Goal: Task Accomplishment & Management: Use online tool/utility

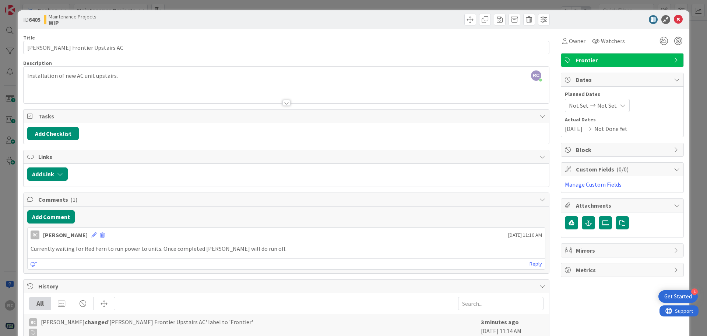
click at [540, 285] on icon at bounding box center [543, 286] width 6 height 6
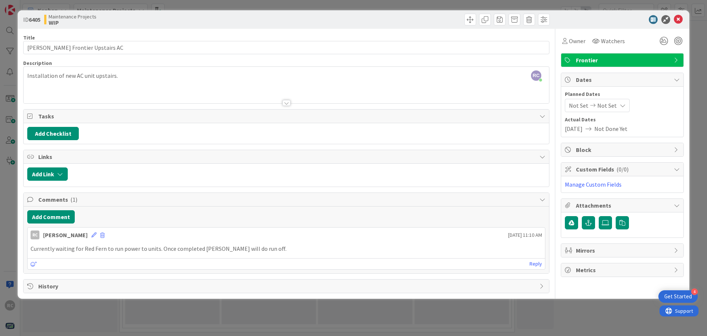
click at [203, 277] on div "Title 25 / 128 [PERSON_NAME] Frontier Upstairs AC Description RC [PERSON_NAME] …" at bounding box center [286, 161] width 526 height 264
click at [677, 78] on icon at bounding box center [677, 80] width 6 height 6
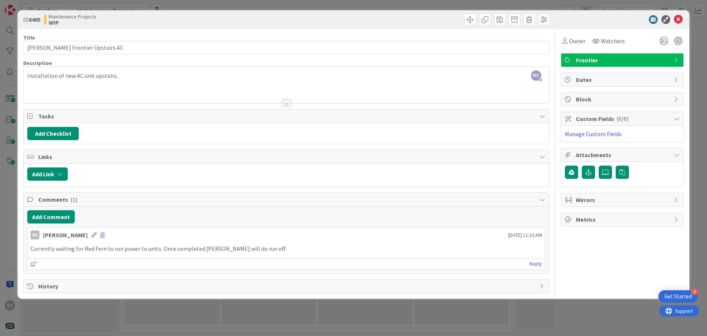
click at [677, 78] on icon at bounding box center [677, 80] width 6 height 6
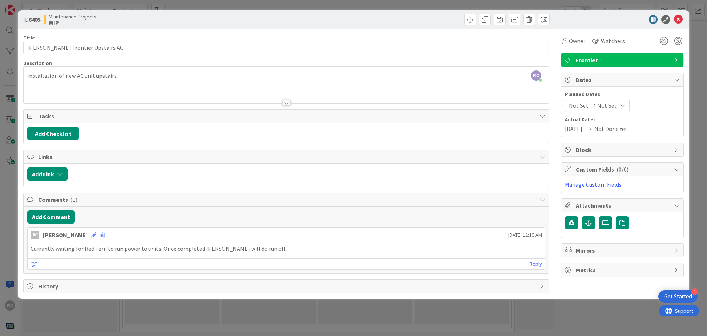
click at [583, 130] on span "[DATE]" at bounding box center [574, 128] width 18 height 9
click at [567, 129] on span "[DATE]" at bounding box center [574, 128] width 18 height 9
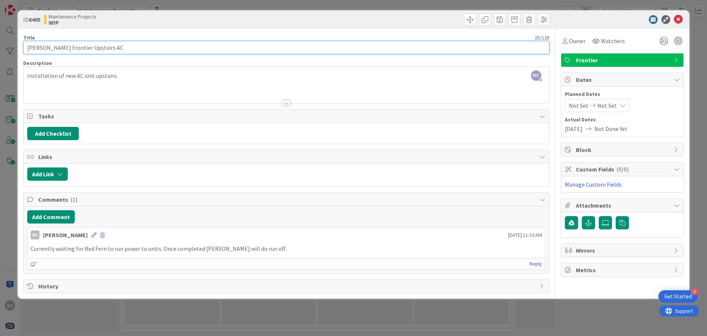
click at [26, 48] on input "[PERSON_NAME] Frontier Upstairs AC" at bounding box center [286, 47] width 526 height 13
click at [92, 48] on input "[PERSON_NAME] Frontier Upstairs AC" at bounding box center [286, 47] width 526 height 13
click at [136, 50] on input "[PERSON_NAME] Frontier Upstairs AC-Projected Started" at bounding box center [286, 47] width 526 height 13
type input "[PERSON_NAME] Frontier Upstairs AC-Projected Started [DATE]"
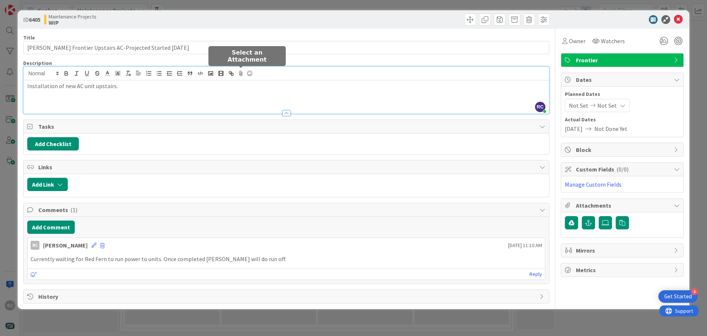
click at [242, 78] on div "RC [PERSON_NAME] joined 1 hr 53 m ago Installation of new AC unit upstairs." at bounding box center [287, 90] width 526 height 47
click at [573, 314] on div "ID 6405 Maintenance Projects WIP Title 51 / 128 [PERSON_NAME] Frontier Upstairs…" at bounding box center [353, 168] width 707 height 336
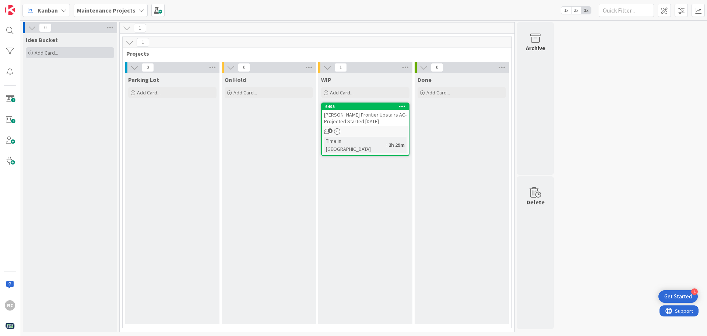
click at [29, 55] on icon at bounding box center [30, 53] width 4 height 4
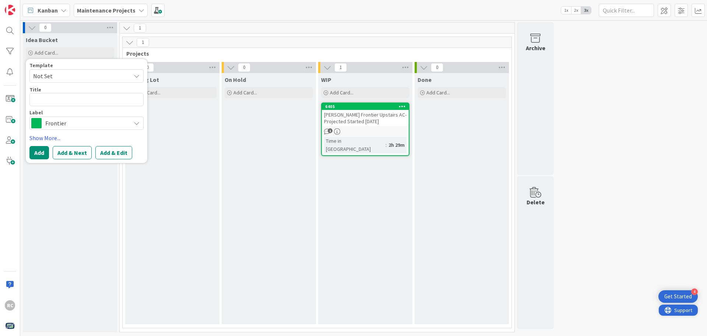
type textarea "x"
type textarea "C"
type textarea "x"
type textarea "Cn"
type textarea "x"
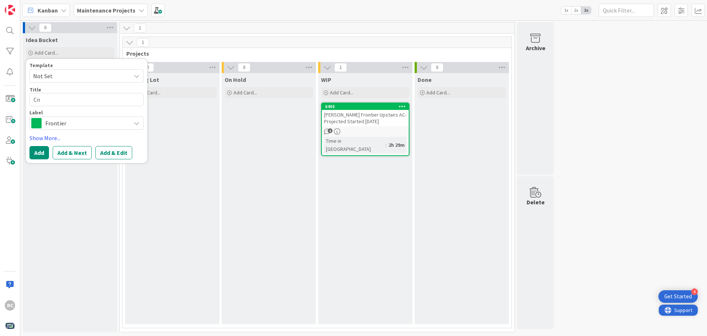
type textarea "C"
type textarea "x"
type textarea "CN"
type textarea "x"
type textarea "CNC"
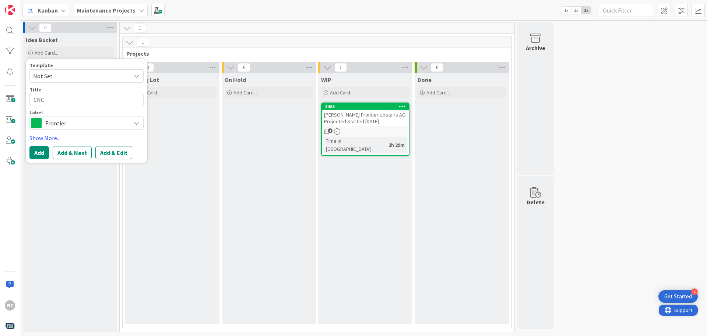
type textarea "x"
type textarea "CNC"
type textarea "x"
type textarea "CNC P"
type textarea "x"
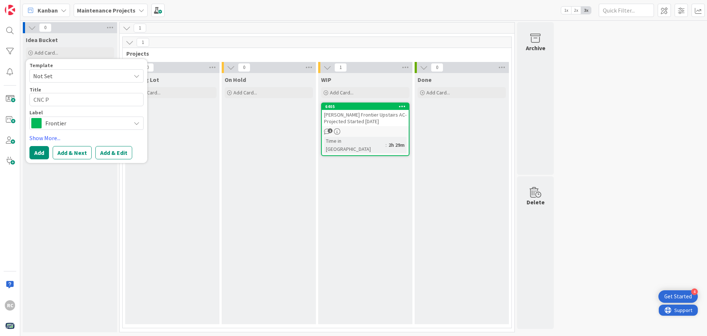
type textarea "CNC Pl"
type textarea "x"
type textarea "CNC Pla"
type textarea "x"
type textarea "CNC Plas"
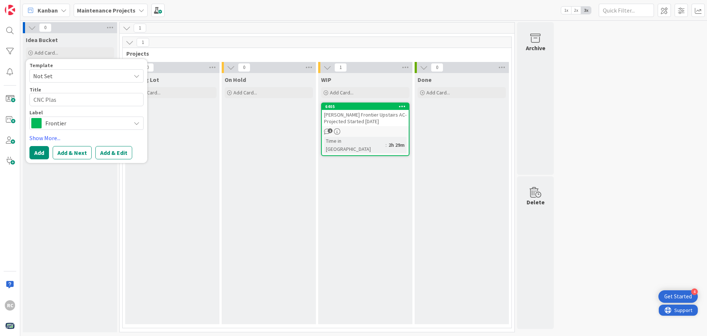
type textarea "x"
type textarea "CNC Plasm"
type textarea "x"
type textarea "CNC Plasma"
type textarea "x"
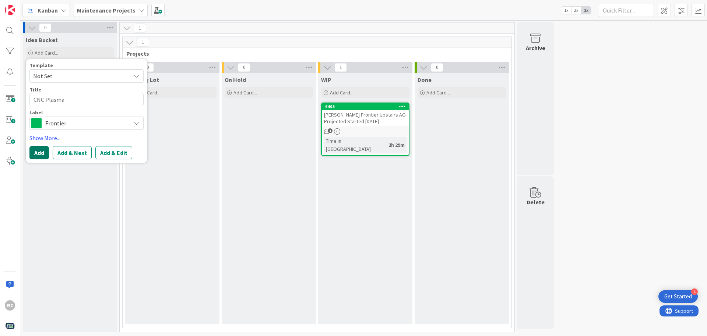
type textarea "CNC Plasma"
click at [40, 154] on button "Add" at bounding box center [39, 152] width 20 height 13
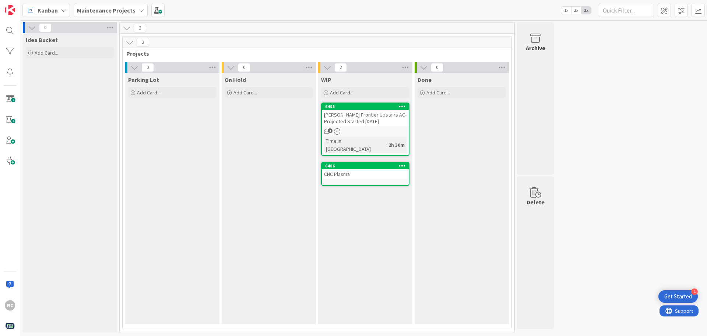
click at [343, 169] on div "CNC Plasma" at bounding box center [365, 174] width 87 height 10
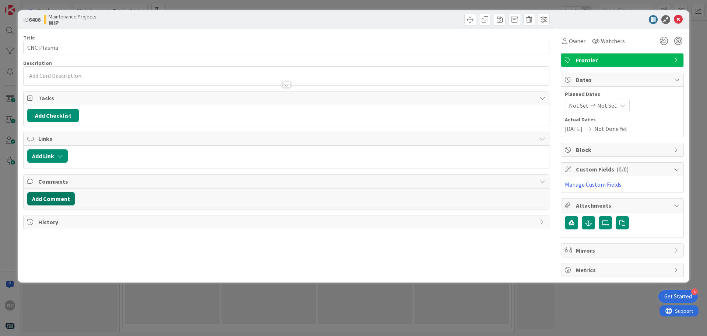
click at [73, 198] on button "Add Comment" at bounding box center [51, 198] width 48 height 13
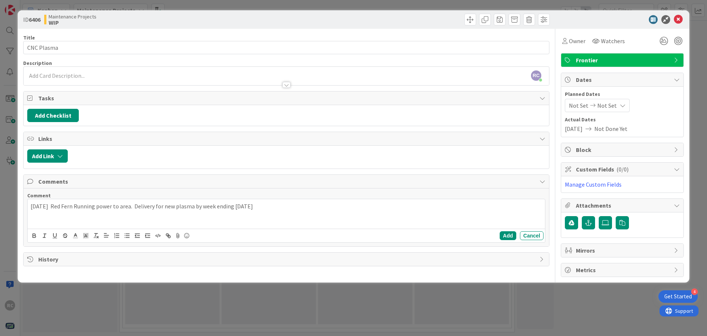
click at [193, 206] on p "[DATE] Red Fern Running power to area. Delivery for new plasma by week ending […" at bounding box center [287, 206] width 512 height 8
click at [361, 295] on div "ID 6406 Maintenance Projects WIP Title 11 / 128 CNC Plasma Description RC [PERS…" at bounding box center [353, 168] width 707 height 336
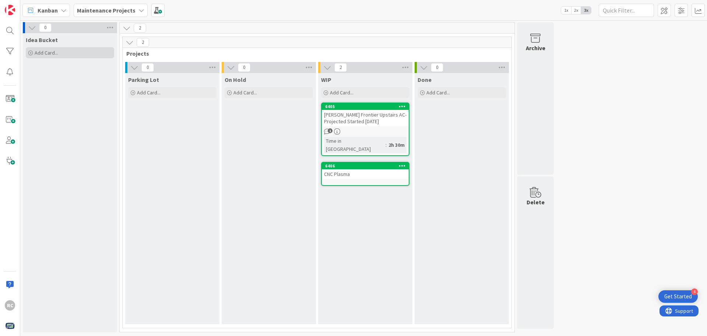
click at [29, 52] on icon at bounding box center [30, 53] width 4 height 4
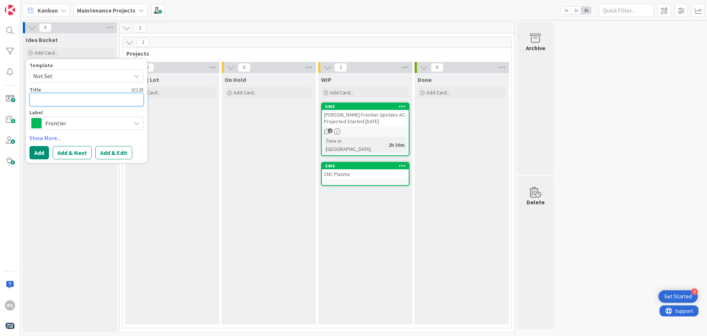
type textarea "x"
type textarea "T"
type textarea "x"
type textarea "TL"
type textarea "x"
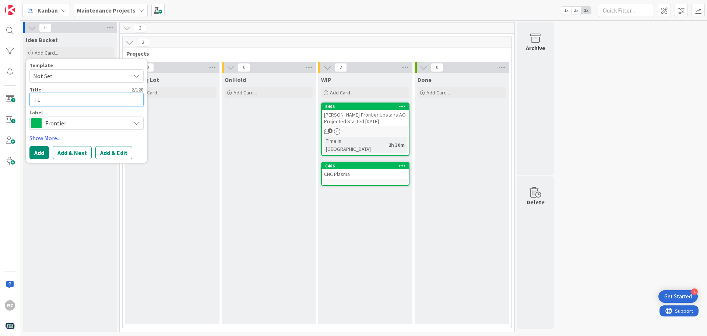
type textarea "TLS"
type textarea "x"
type textarea "TLSu"
type textarea "x"
type textarea "TLSun"
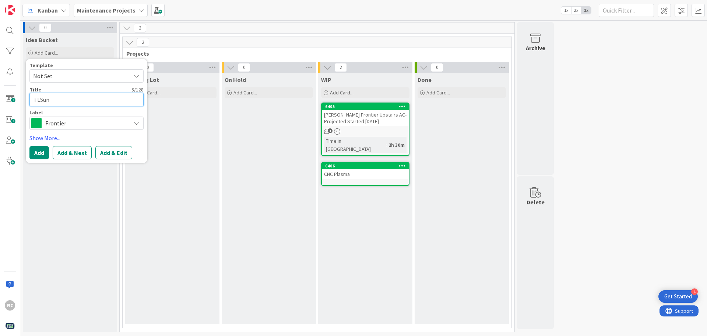
type textarea "x"
type textarea "TLSund"
type textarea "x"
type textarea "TLSund-"
type textarea "x"
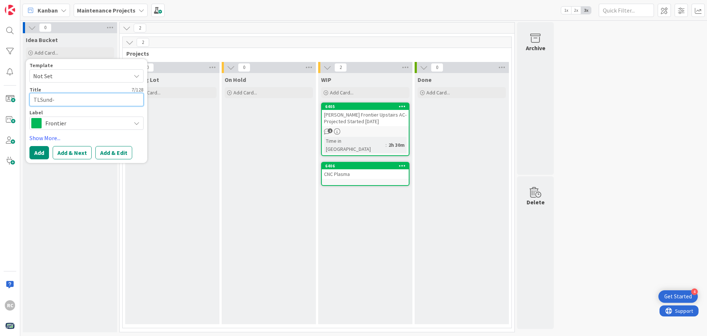
type textarea "TLSund-S"
type textarea "x"
type textarea "TLSund-Si"
type textarea "x"
type textarea "TLSund-Sid"
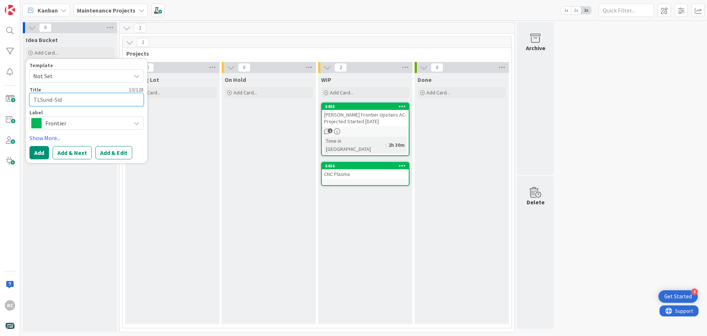
type textarea "x"
type textarea "TLSund-Side"
type textarea "x"
type textarea "TLSund-Sidew"
type textarea "x"
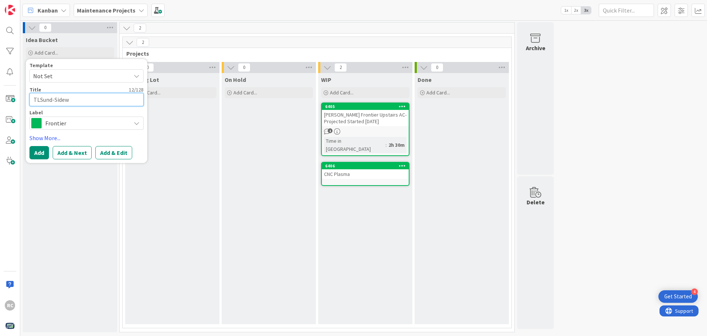
type textarea "TLSund-Sidewa"
type textarea "x"
type textarea "TLSund-Sidewal"
type textarea "x"
type textarea "TLSund-Sidewalk"
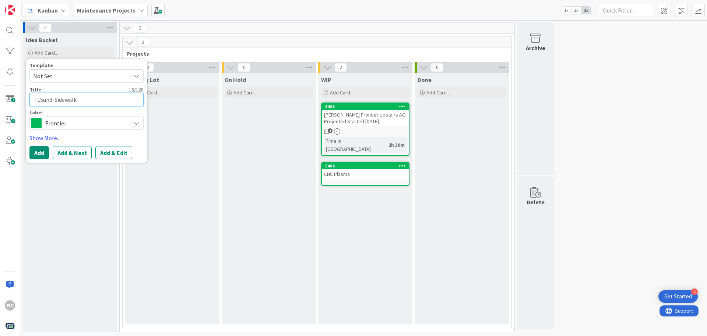
type textarea "x"
type textarea "TLSund-Sidewalk"
type textarea "x"
type textarea "TLSund-Sidewalk R"
type textarea "x"
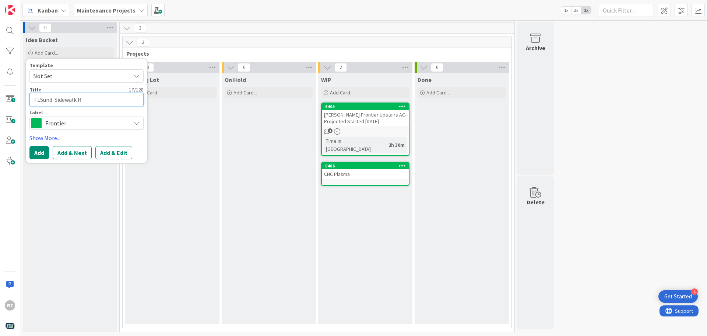
type textarea "TLSund-Sidewalk Re"
type textarea "x"
type textarea "TLSund-Sidewalk Rep"
type textarea "x"
type textarea "TLSund-Sidewalk Repa"
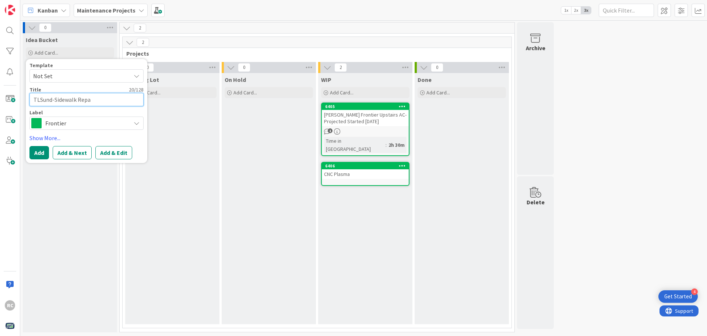
type textarea "x"
type textarea "TLSund-Sidewalk Repai"
type textarea "x"
type textarea "TLSund-Sidewalk Repair"
click at [40, 153] on button "Add" at bounding box center [39, 152] width 20 height 13
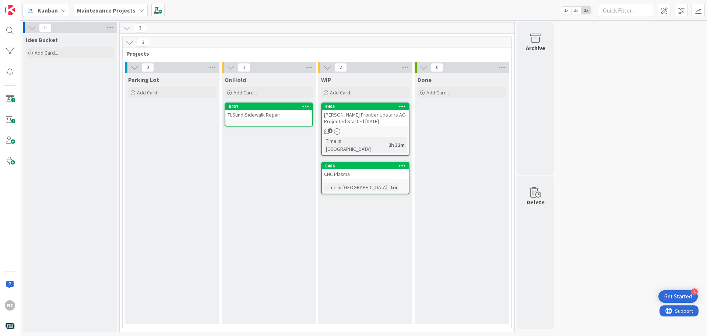
click at [260, 113] on div "TLSund-Sidewalk Repair" at bounding box center [268, 115] width 87 height 10
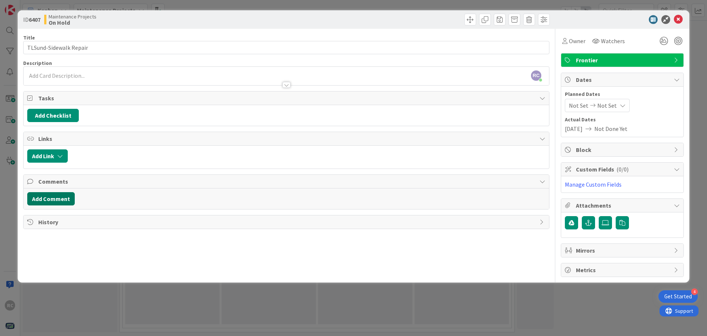
click at [60, 200] on button "Add Comment" at bounding box center [51, 198] width 48 height 13
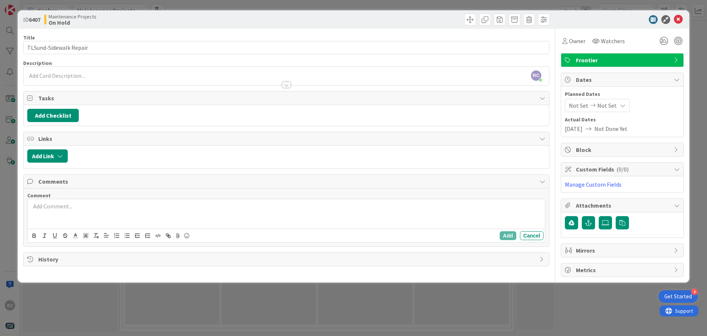
click at [57, 204] on p at bounding box center [287, 206] width 512 height 8
click at [395, 301] on div "ID 6407 Maintenance Projects On Hold Title 22 / 128 TLSund-Sidewalk Repair Desc…" at bounding box center [353, 168] width 707 height 336
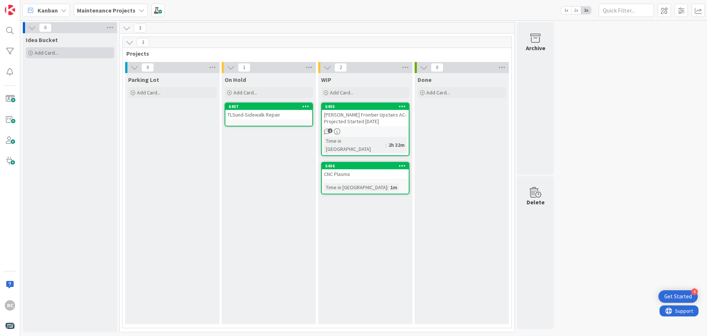
click at [32, 51] on icon at bounding box center [30, 53] width 4 height 4
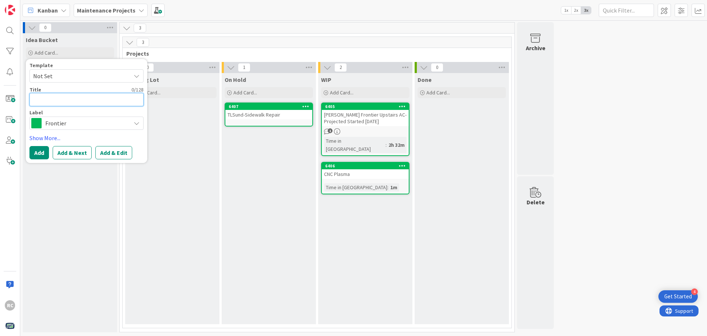
click at [46, 101] on textarea at bounding box center [86, 99] width 114 height 13
type textarea "x"
type textarea "Q"
type textarea "x"
type textarea "QC"
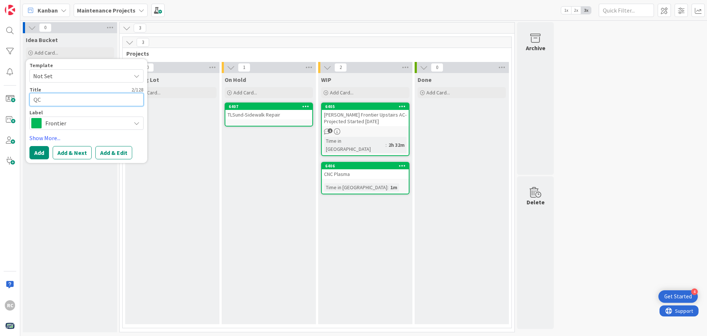
type textarea "x"
type textarea "QC"
type textarea "x"
type textarea "QC O"
type textarea "x"
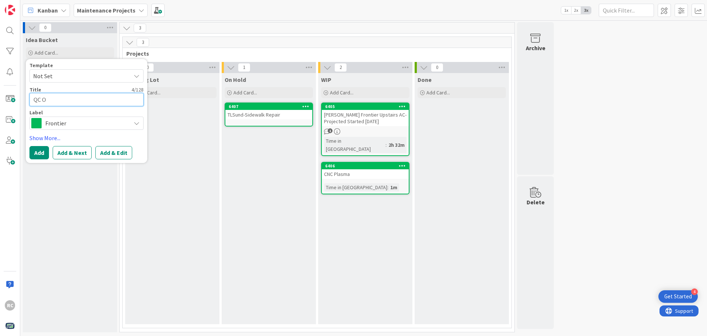
type textarea "QC Of"
type textarea "x"
type textarea "QC Off"
type textarea "x"
type textarea "QC Offic"
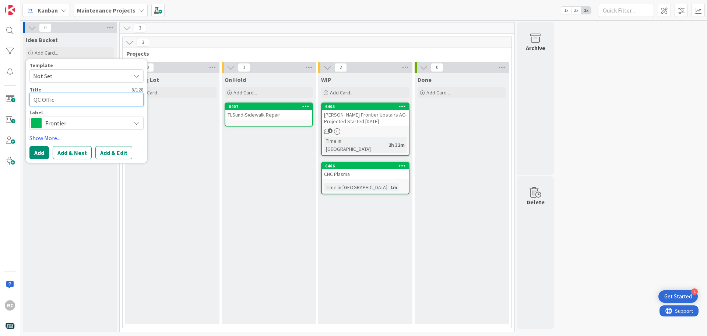
type textarea "x"
type textarea "QC Office"
type textarea "x"
type textarea "QC Office"
type textarea "x"
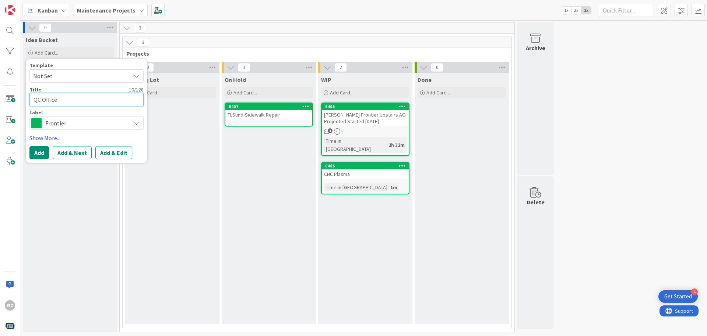
type textarea "QC Office B"
type textarea "x"
type textarea "QC Office Bu"
type textarea "x"
type textarea "QC Office [PERSON_NAME]"
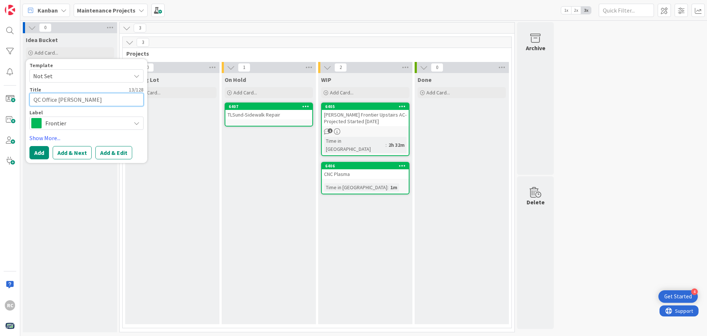
type textarea "x"
type textarea "QC Office Buil"
type textarea "x"
type textarea "QC Office Build"
click at [34, 99] on textarea "QC Office Build" at bounding box center [86, 99] width 114 height 13
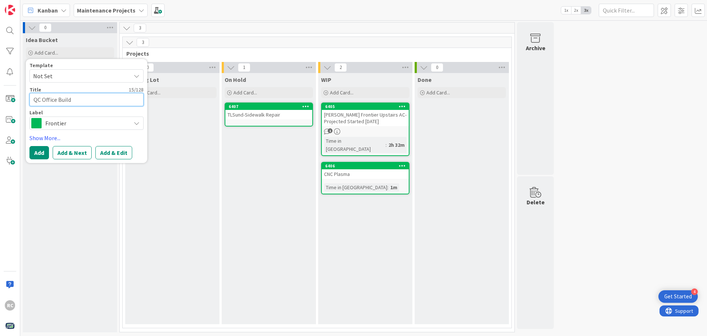
click at [74, 101] on textarea "QC Office Build" at bounding box center [86, 99] width 114 height 13
type textarea "x"
type textarea "QC Office Build-"
type textarea "x"
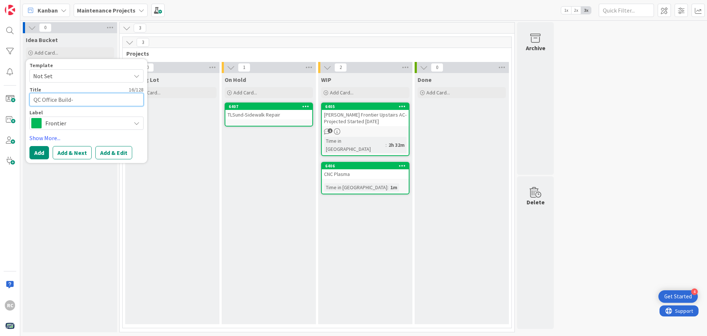
type textarea "QC Office Build-1"
type textarea "x"
type textarea "QC Office Build-10"
type textarea "x"
type textarea "QC Office Build-10-"
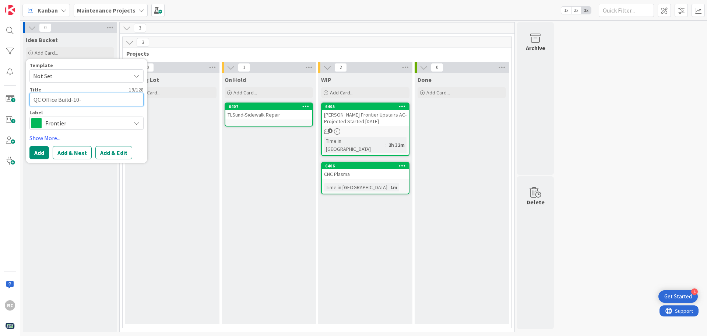
type textarea "x"
type textarea "QC Office Build-10-3"
type textarea "x"
type textarea "QC Office Build-10-3-"
type textarea "x"
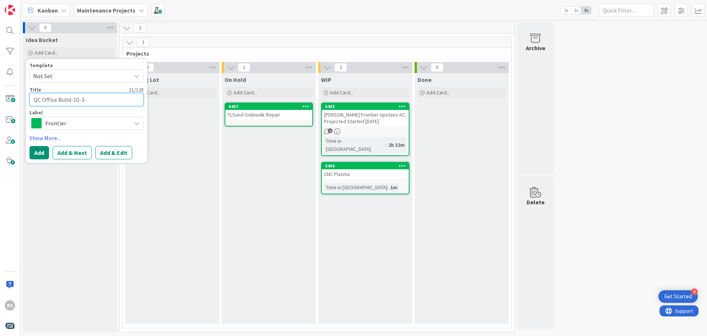
type textarea "QC Office Build-10-3-2"
type textarea "x"
type textarea "QC Office Build-10-3-25"
click at [37, 154] on button "Add" at bounding box center [39, 152] width 20 height 13
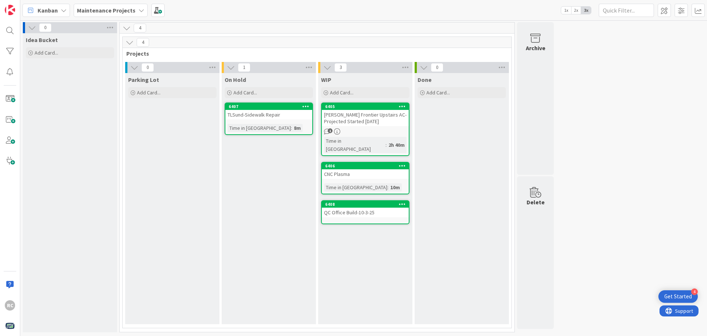
click at [352, 207] on div "QC Office Build-10-3-25" at bounding box center [365, 212] width 87 height 10
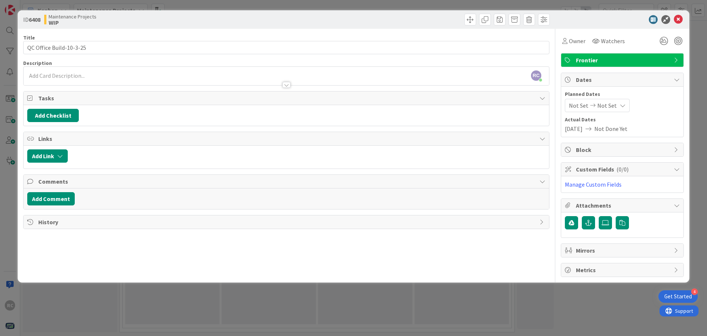
click at [550, 298] on div "ID 6408 Maintenance Projects WIP Title 23 / 128 QC Office Build-10-3-25 Descrip…" at bounding box center [353, 168] width 707 height 336
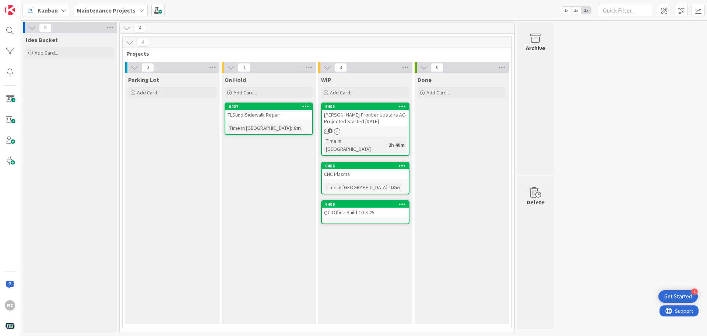
click at [247, 116] on div "TLSund-Sidewalk Repair" at bounding box center [268, 115] width 87 height 10
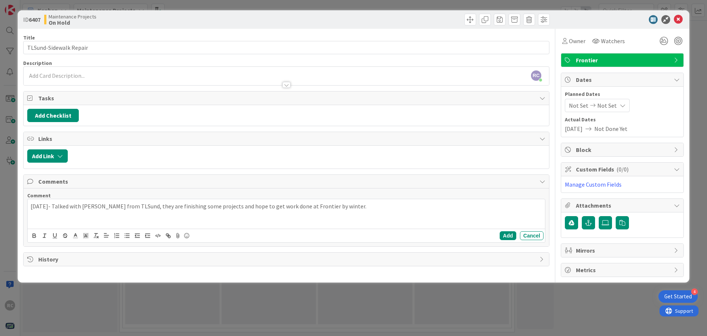
click at [518, 293] on div "ID 6407 Maintenance Projects On Hold Title 22 / 128 TLSund-Sidewalk Repair Desc…" at bounding box center [353, 168] width 707 height 336
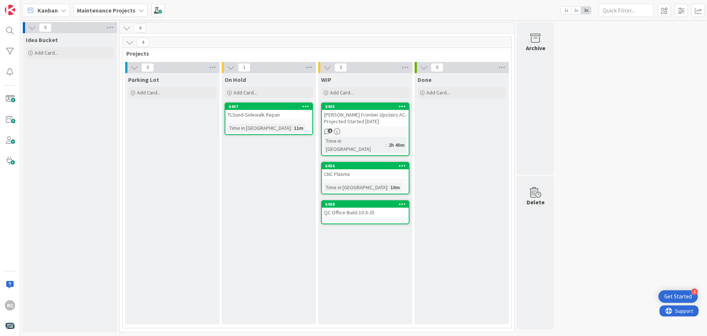
click at [345, 169] on div "CNC Plasma" at bounding box center [365, 174] width 87 height 10
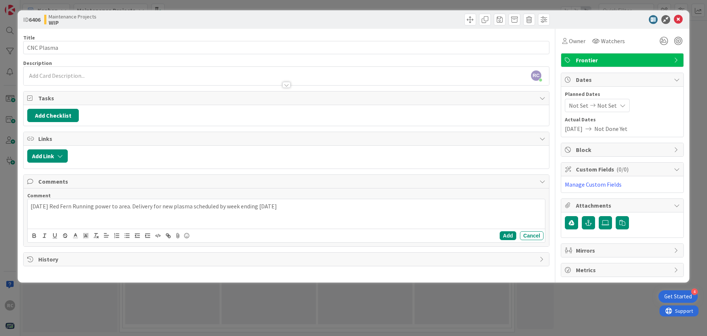
click at [245, 293] on div "ID 6406 Maintenance Projects WIP Title 11 / 128 CNC Plasma Description RC [PERS…" at bounding box center [353, 168] width 707 height 336
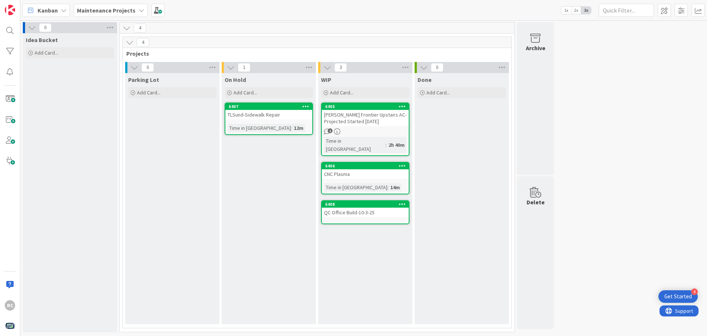
click at [303, 105] on icon at bounding box center [305, 105] width 7 height 5
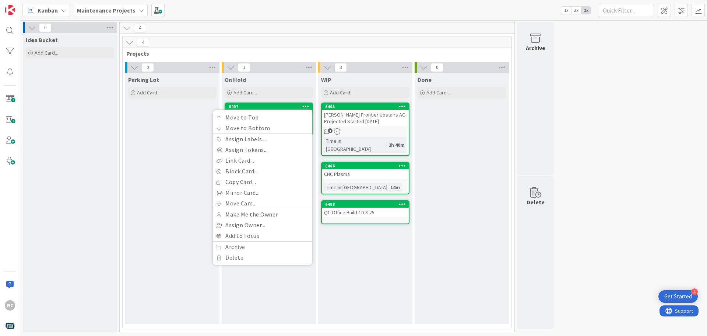
click at [337, 239] on div "WIP Add Card... 6405 [PERSON_NAME] Frontier Upstairs AC-Projected Started [DATE…" at bounding box center [365, 198] width 94 height 251
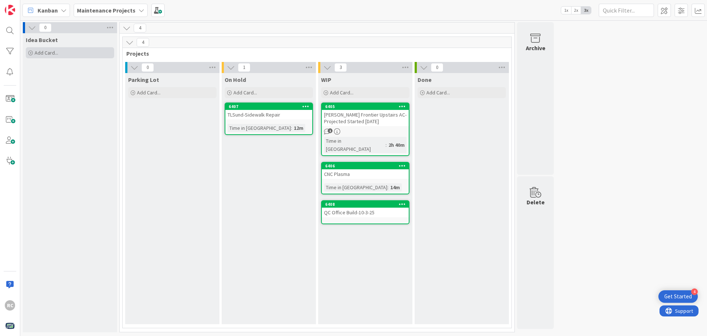
click at [31, 51] on icon at bounding box center [30, 53] width 4 height 4
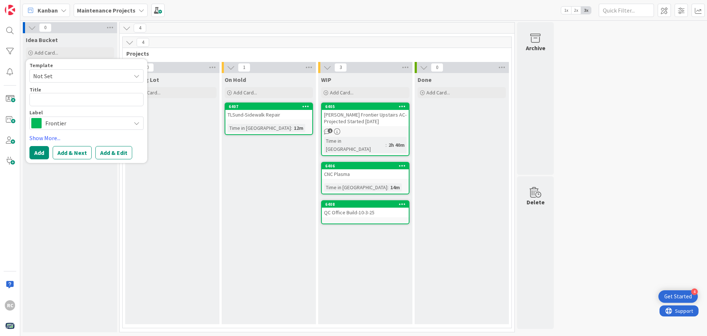
click at [136, 122] on icon at bounding box center [137, 123] width 6 height 6
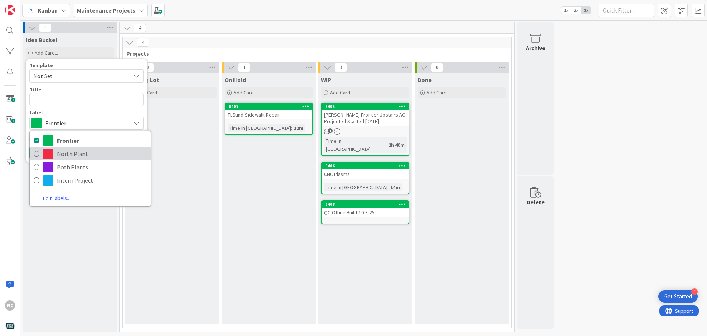
click at [36, 152] on icon at bounding box center [37, 153] width 6 height 11
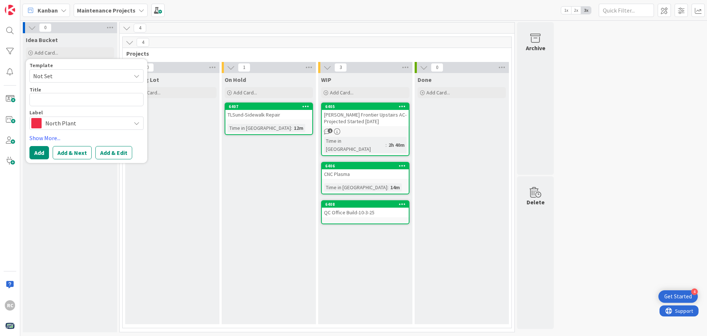
click at [135, 123] on icon at bounding box center [137, 123] width 6 height 6
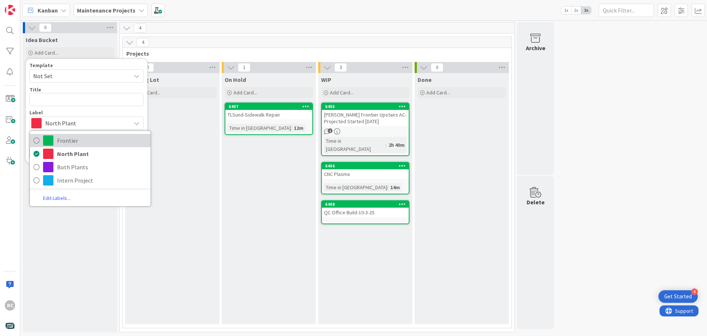
click at [36, 140] on icon at bounding box center [37, 140] width 6 height 11
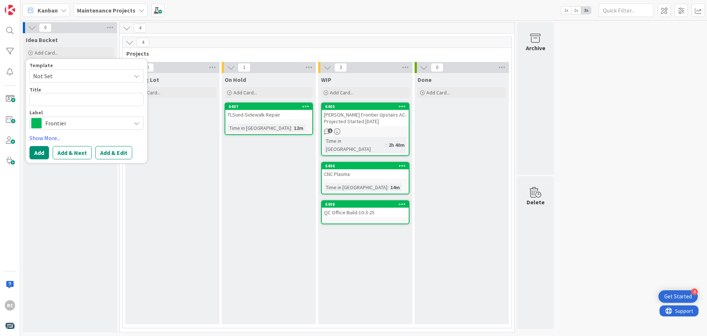
click at [94, 185] on div "Idea Bucket Add Card... Template Not Set Title 0 / 128 Label Frontier Frontier …" at bounding box center [70, 182] width 94 height 299
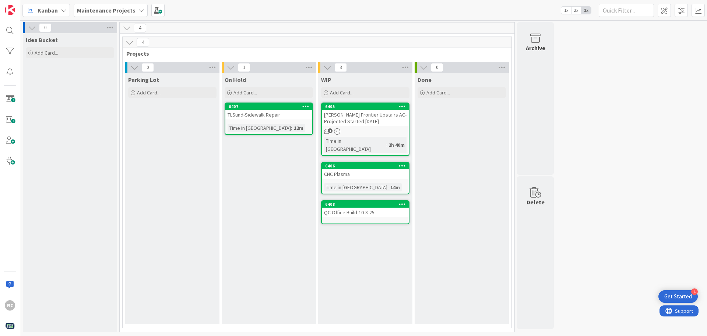
click at [138, 10] on icon at bounding box center [141, 10] width 6 height 6
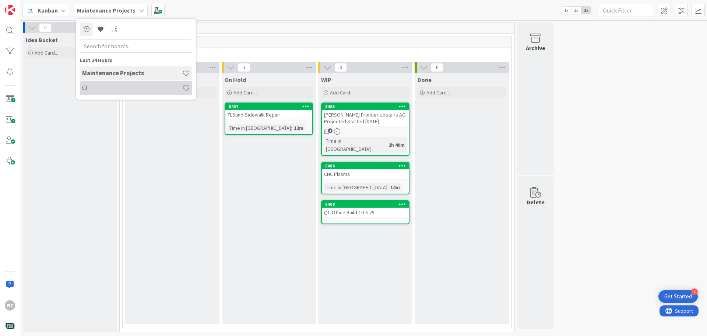
click at [87, 90] on h4 "CI" at bounding box center [132, 87] width 100 height 7
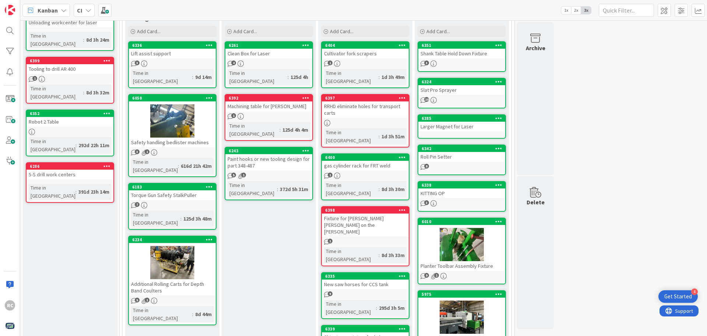
scroll to position [74, 0]
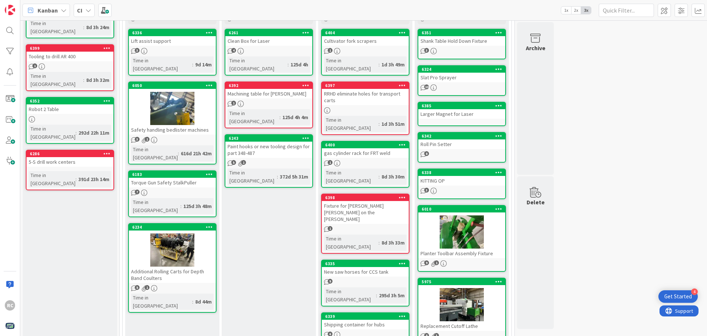
click at [183, 107] on div at bounding box center [172, 108] width 87 height 33
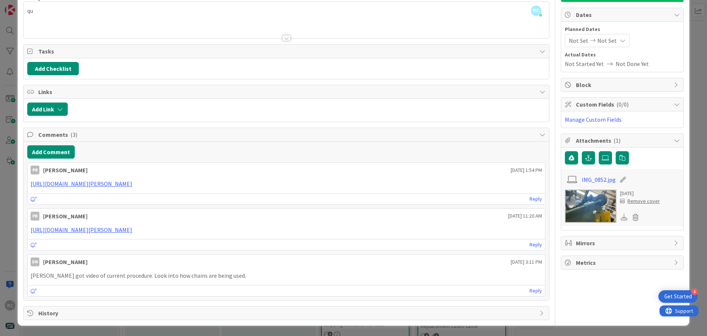
click at [565, 206] on img at bounding box center [591, 205] width 52 height 33
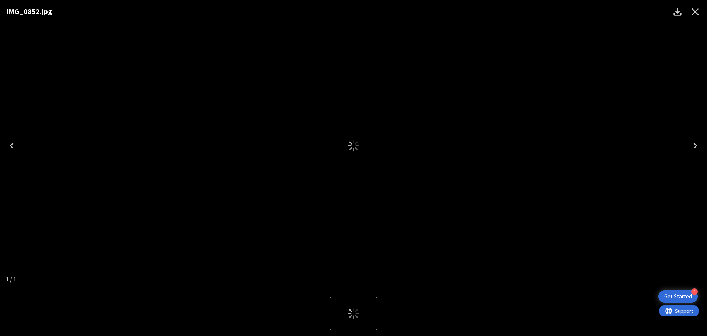
click at [565, 206] on div "IMG_0852.jpg" at bounding box center [353, 145] width 707 height 291
click at [694, 12] on icon "Close" at bounding box center [695, 12] width 12 height 12
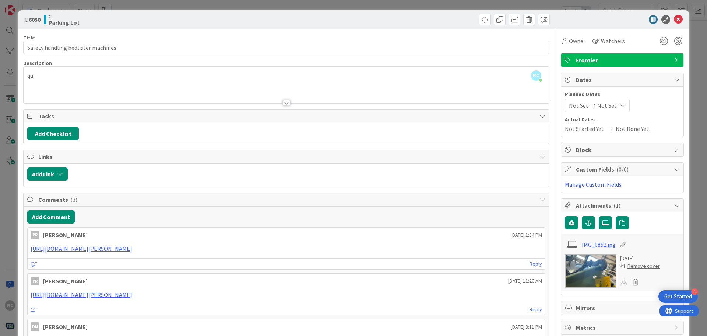
click at [545, 5] on div "ID 6050 CI Parking Lot Title 34 / 128 Safety handling bedlister machines Descri…" at bounding box center [353, 168] width 707 height 336
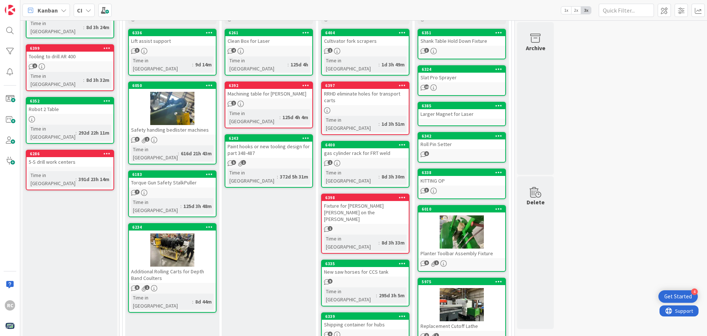
click at [90, 10] on icon at bounding box center [88, 10] width 6 height 6
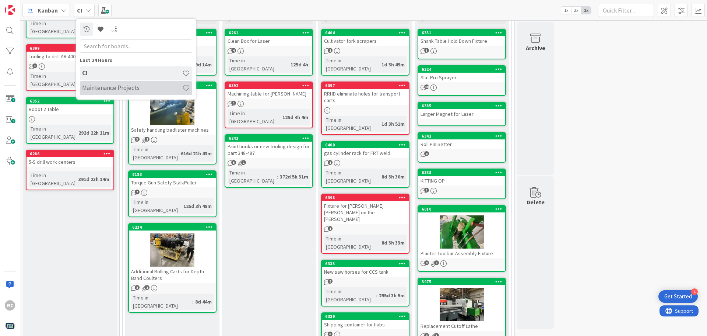
click at [96, 86] on h4 "Maintenance Projects" at bounding box center [132, 87] width 100 height 7
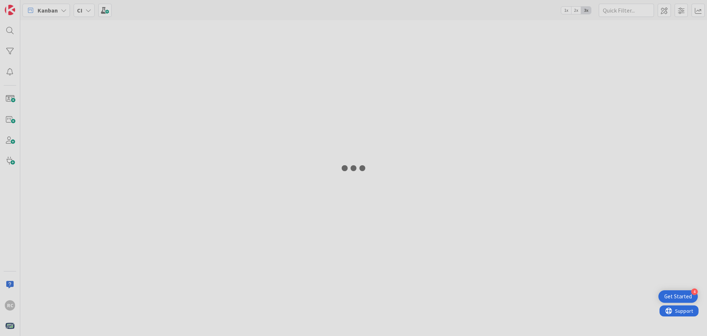
click at [96, 86] on div at bounding box center [353, 168] width 707 height 336
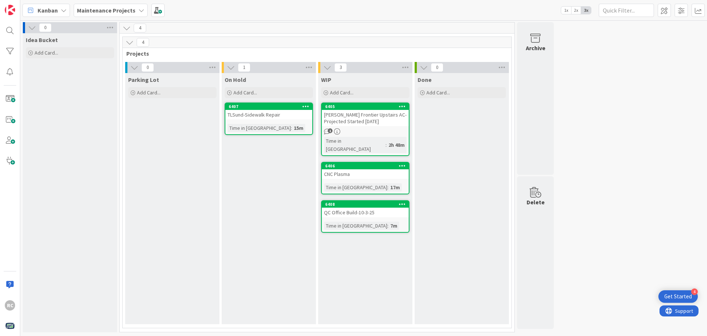
click at [139, 12] on icon at bounding box center [141, 10] width 6 height 6
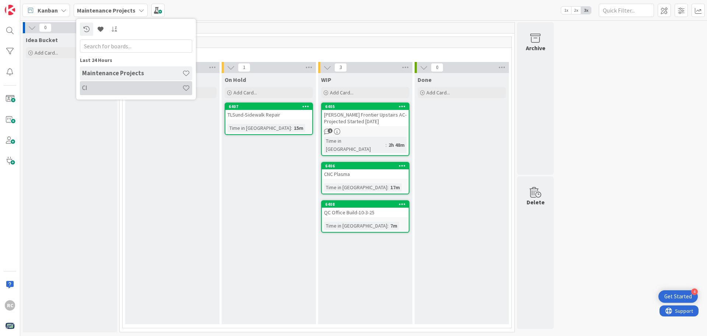
click at [93, 86] on h4 "CI" at bounding box center [132, 87] width 100 height 7
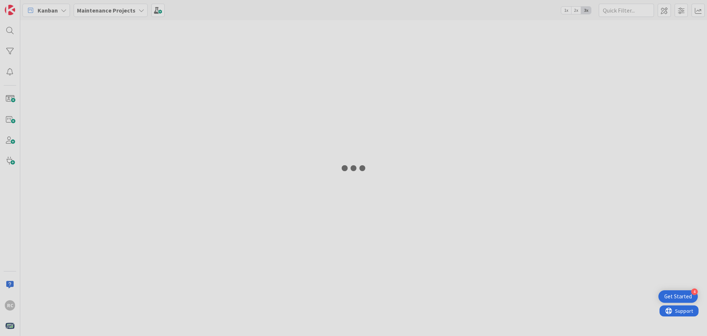
click at [93, 86] on div at bounding box center [363, 177] width 687 height 315
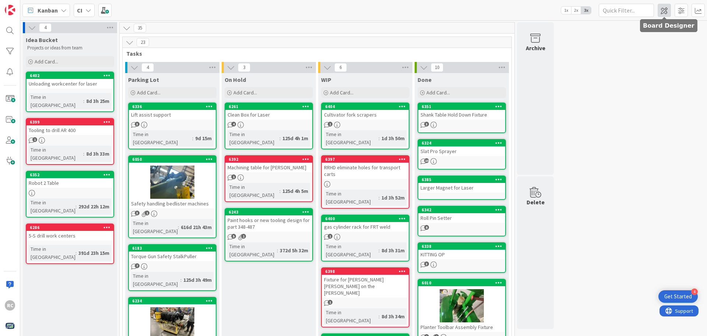
click at [667, 12] on span at bounding box center [664, 10] width 13 height 13
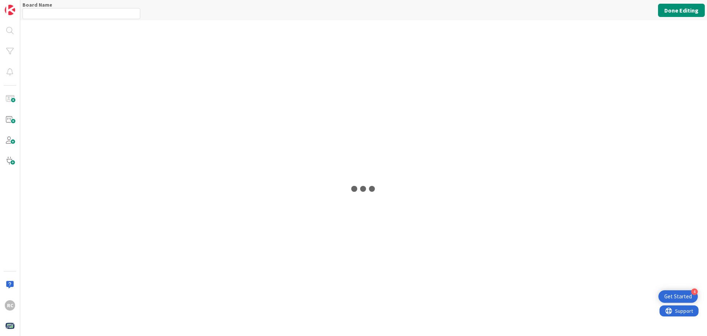
type input "CI"
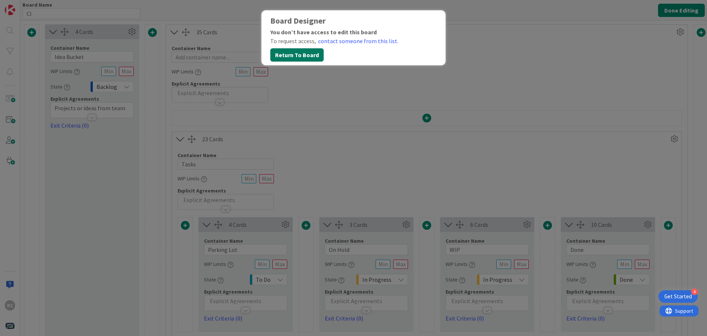
click at [314, 52] on button "Return To Board" at bounding box center [296, 54] width 53 height 13
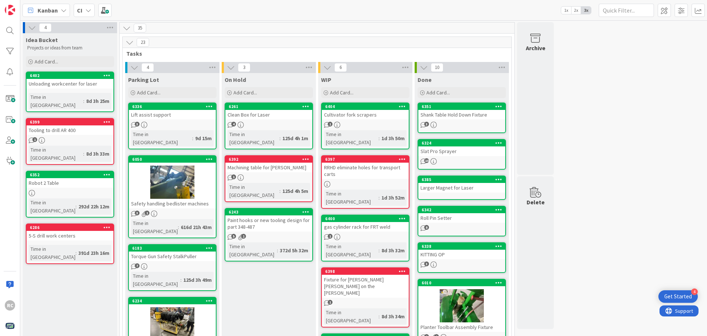
click at [356, 116] on div "Cultivator fork scrapers" at bounding box center [365, 115] width 87 height 10
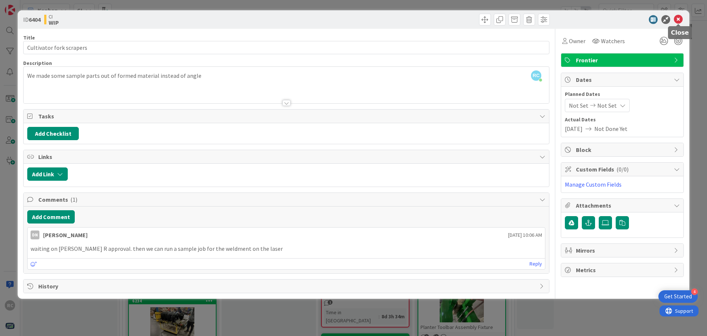
click at [680, 22] on icon at bounding box center [678, 19] width 9 height 9
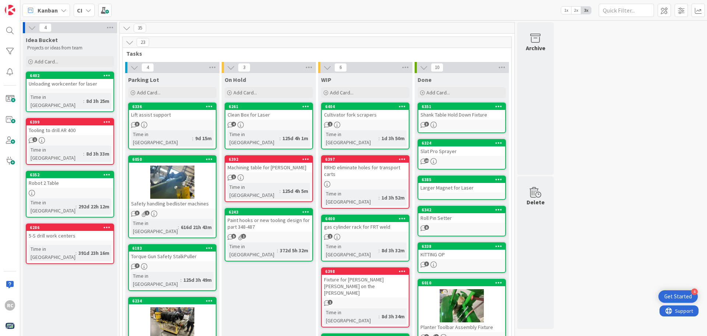
click at [90, 10] on icon at bounding box center [88, 10] width 6 height 6
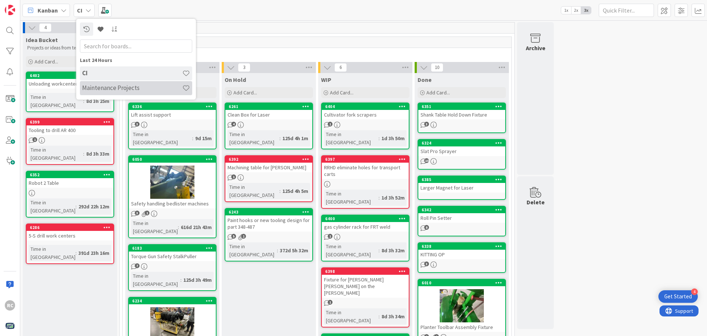
click at [89, 85] on h4 "Maintenance Projects" at bounding box center [132, 87] width 100 height 7
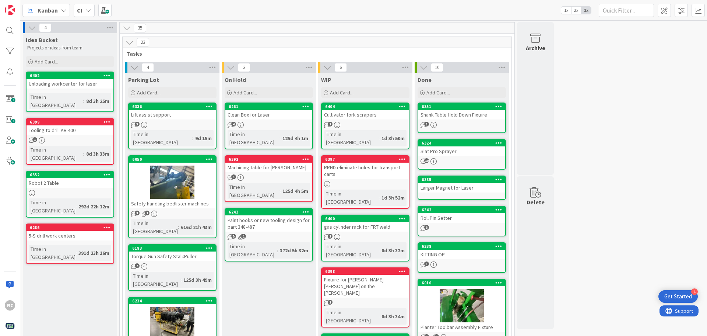
click at [89, 85] on div "4 Idea Bucket Projects or ideas from team Add Card... 6402 Unloading workcenter…" at bounding box center [363, 177] width 687 height 315
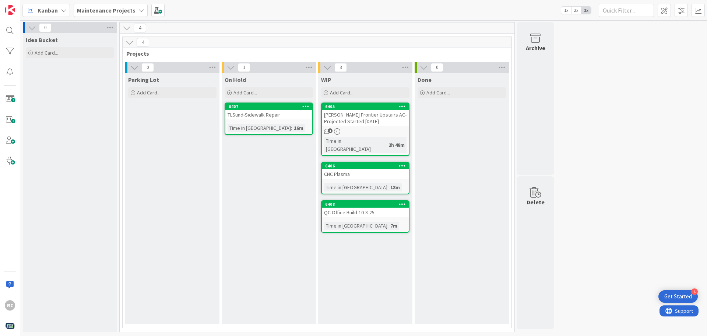
click at [371, 117] on div "[PERSON_NAME] Frontier Upstairs AC-Projected Started [DATE]" at bounding box center [365, 118] width 87 height 16
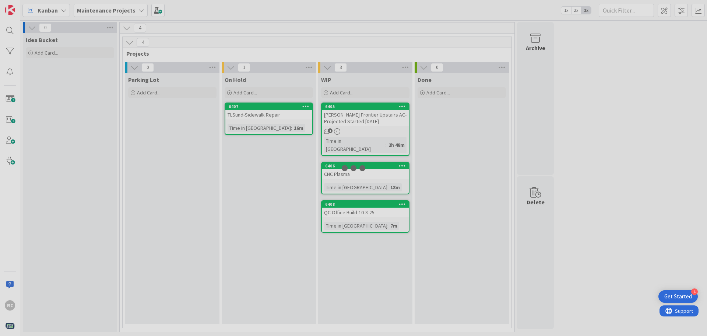
click at [371, 117] on div at bounding box center [353, 168] width 707 height 336
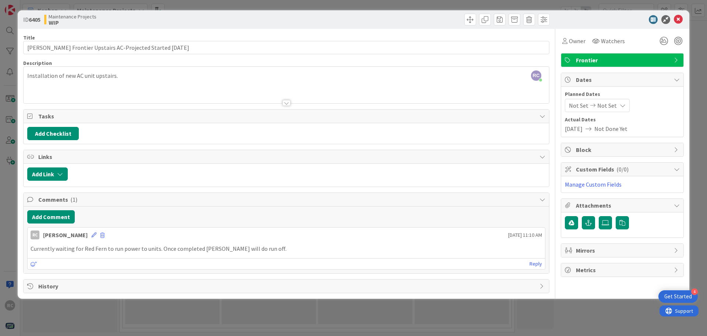
click at [622, 105] on icon at bounding box center [623, 105] width 6 height 6
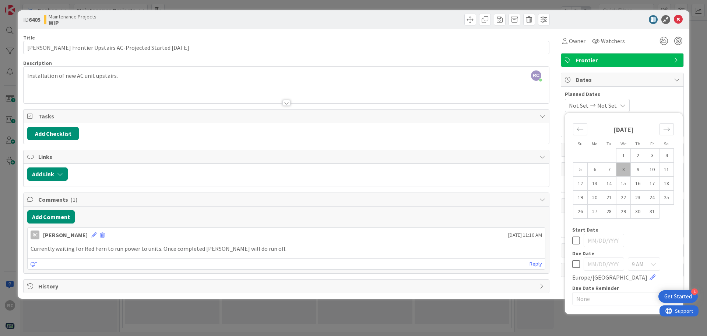
click at [519, 312] on div "ID 6405 Maintenance Projects WIP Title 51 / 128 [PERSON_NAME] Frontier Upstairs…" at bounding box center [353, 168] width 707 height 336
